Goal: Information Seeking & Learning: Check status

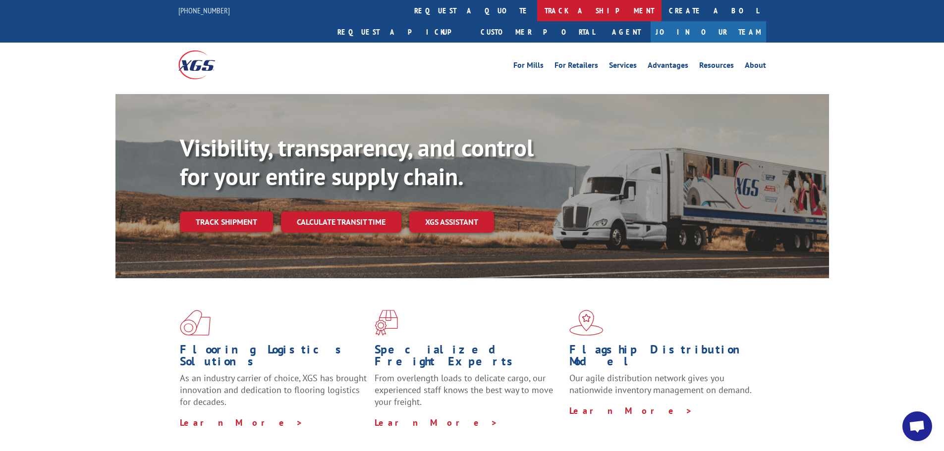
click at [537, 14] on link "track a shipment" at bounding box center [599, 10] width 124 height 21
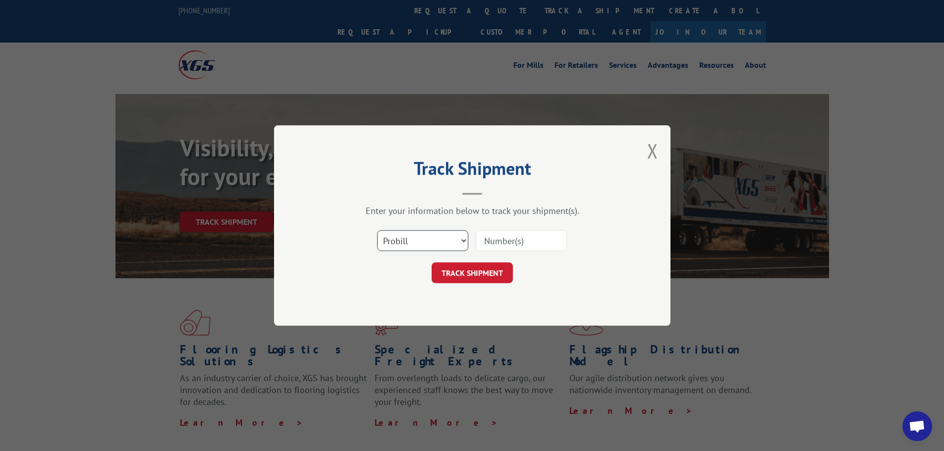
click at [432, 237] on select "Select category... Probill BOL PO" at bounding box center [422, 240] width 91 height 21
select select "bol"
click at [377, 230] on select "Select category... Probill BOL PO" at bounding box center [422, 240] width 91 height 21
click at [492, 241] on input at bounding box center [521, 240] width 91 height 21
paste input "5668583"
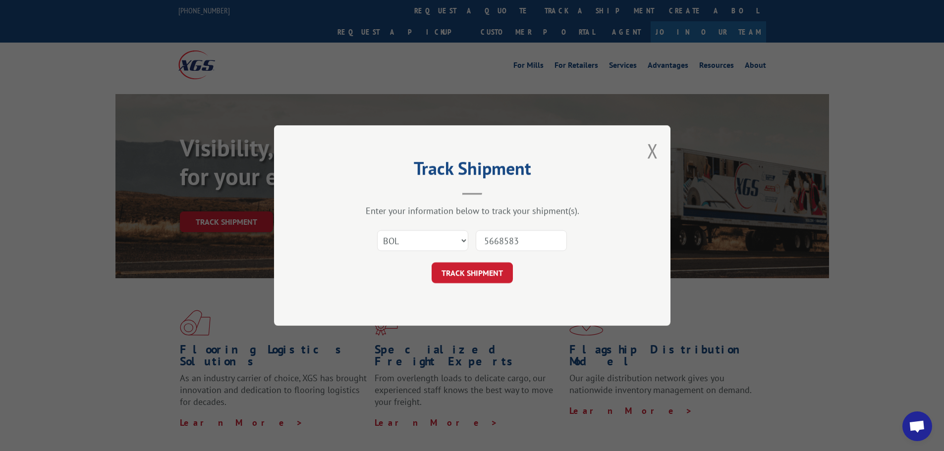
type input "5668583"
click at [476, 276] on button "TRACK SHIPMENT" at bounding box center [472, 273] width 81 height 21
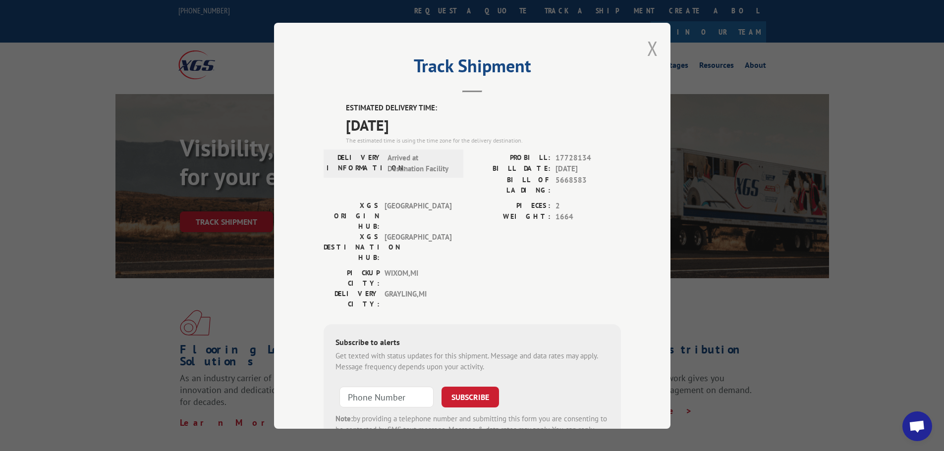
click at [647, 49] on button "Close modal" at bounding box center [652, 48] width 11 height 26
